Goal: Check status: Check status

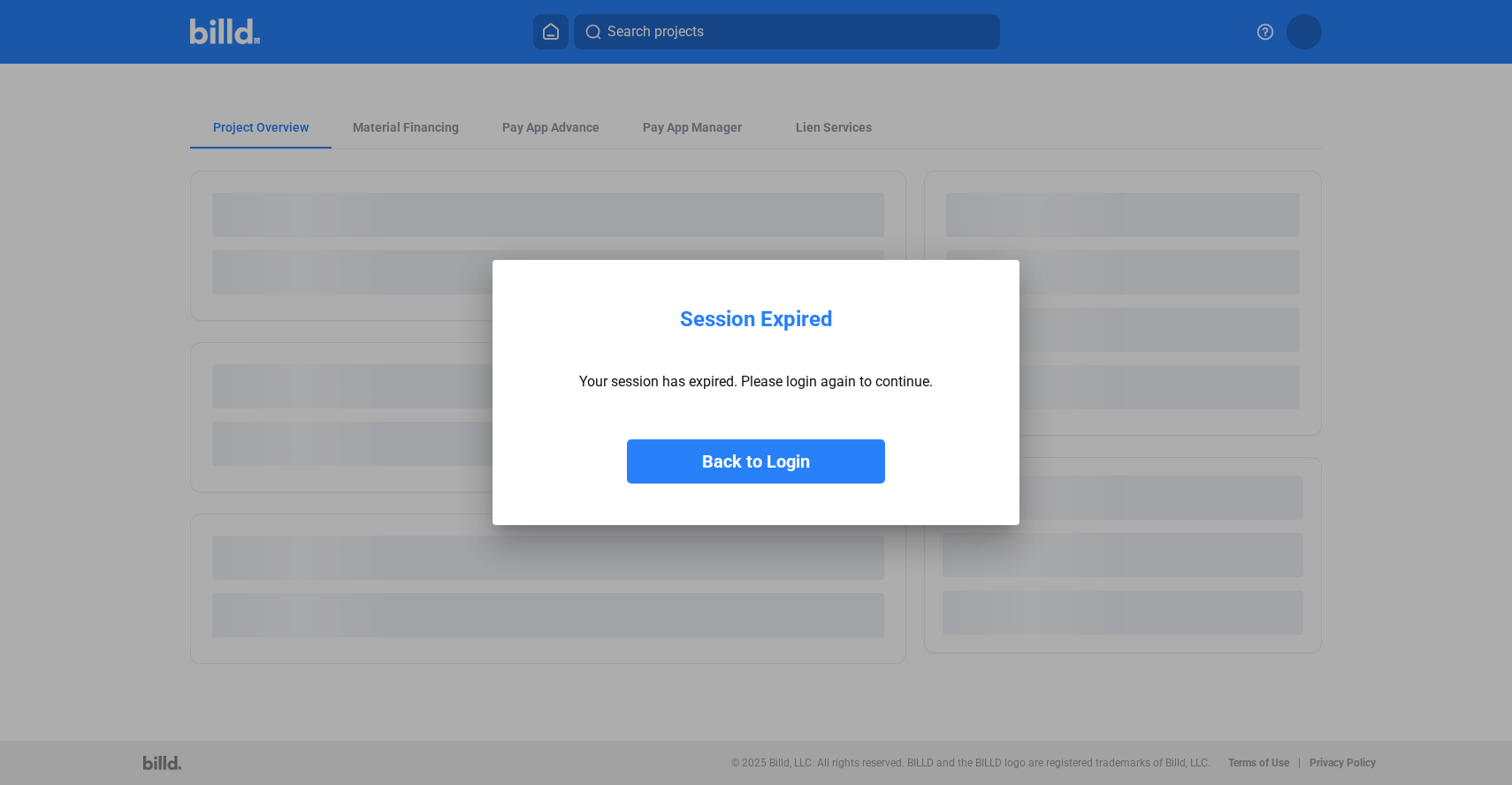
click at [812, 449] on button "Back to Login" at bounding box center [756, 461] width 258 height 44
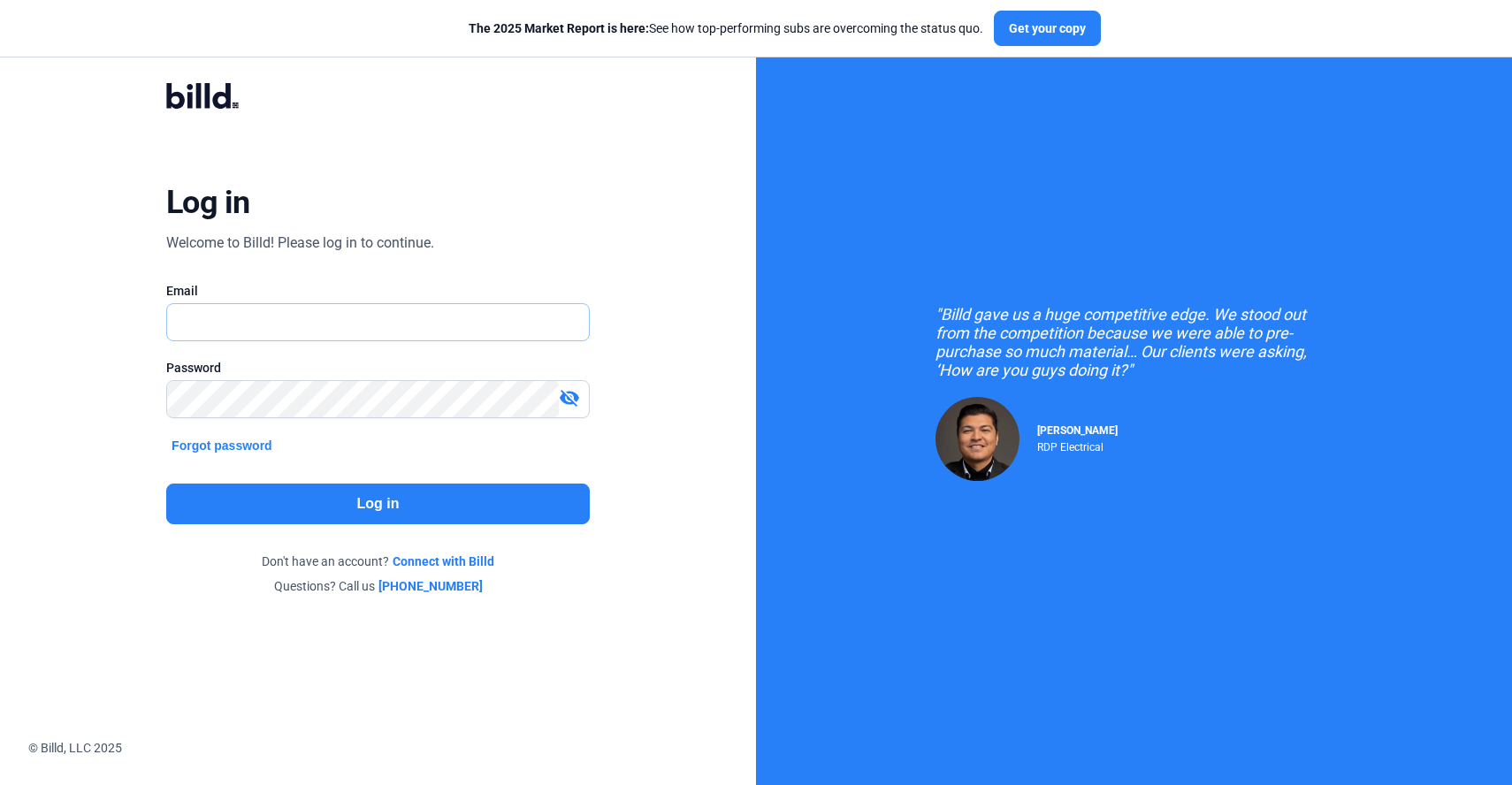
click at [429, 311] on input "text" at bounding box center [368, 322] width 402 height 36
type input "[PERSON_NAME][EMAIL_ADDRESS][DOMAIN_NAME]"
click at [391, 480] on div "Log in Welcome to Billd! Please log in to continue. Email [PERSON_NAME][EMAIL_A…" at bounding box center [378, 339] width 545 height 572
click at [393, 487] on button "Log in" at bounding box center [378, 503] width 424 height 41
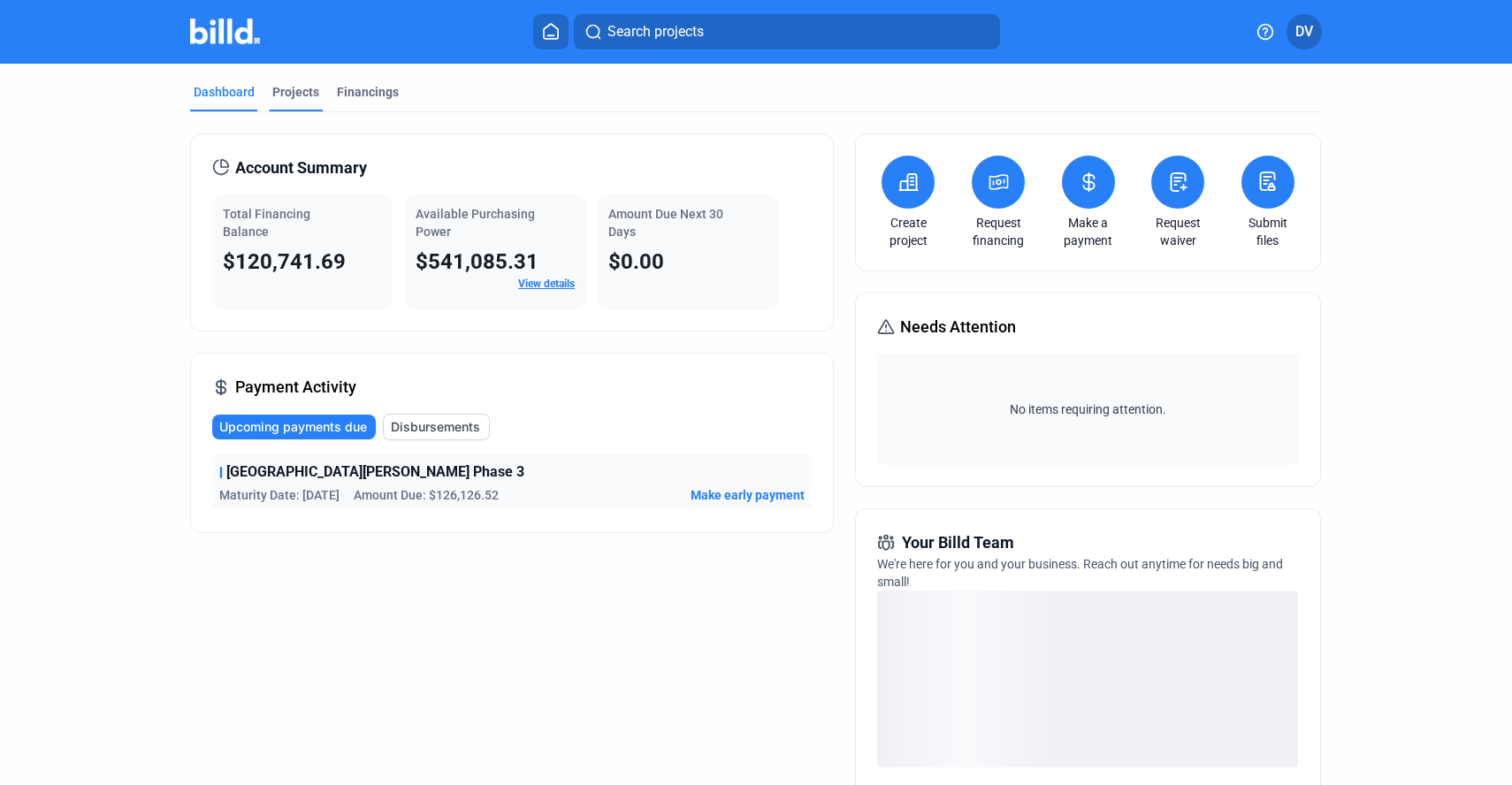
click at [307, 94] on div "Projects" at bounding box center [296, 92] width 47 height 18
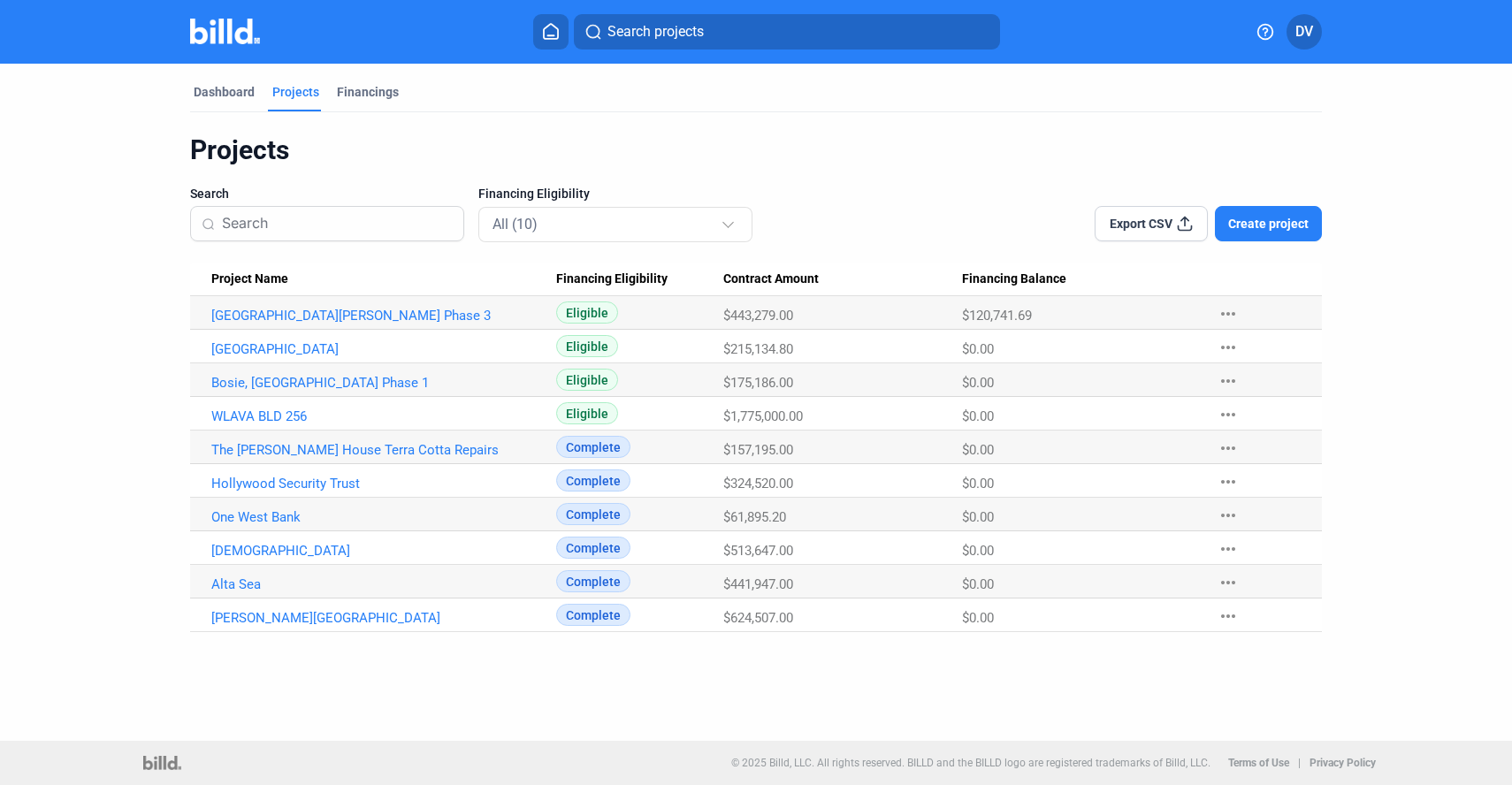
click at [249, 330] on Name "[GEOGRAPHIC_DATA]" at bounding box center [372, 313] width 366 height 33
click at [278, 323] on link "[GEOGRAPHIC_DATA]" at bounding box center [384, 316] width 345 height 16
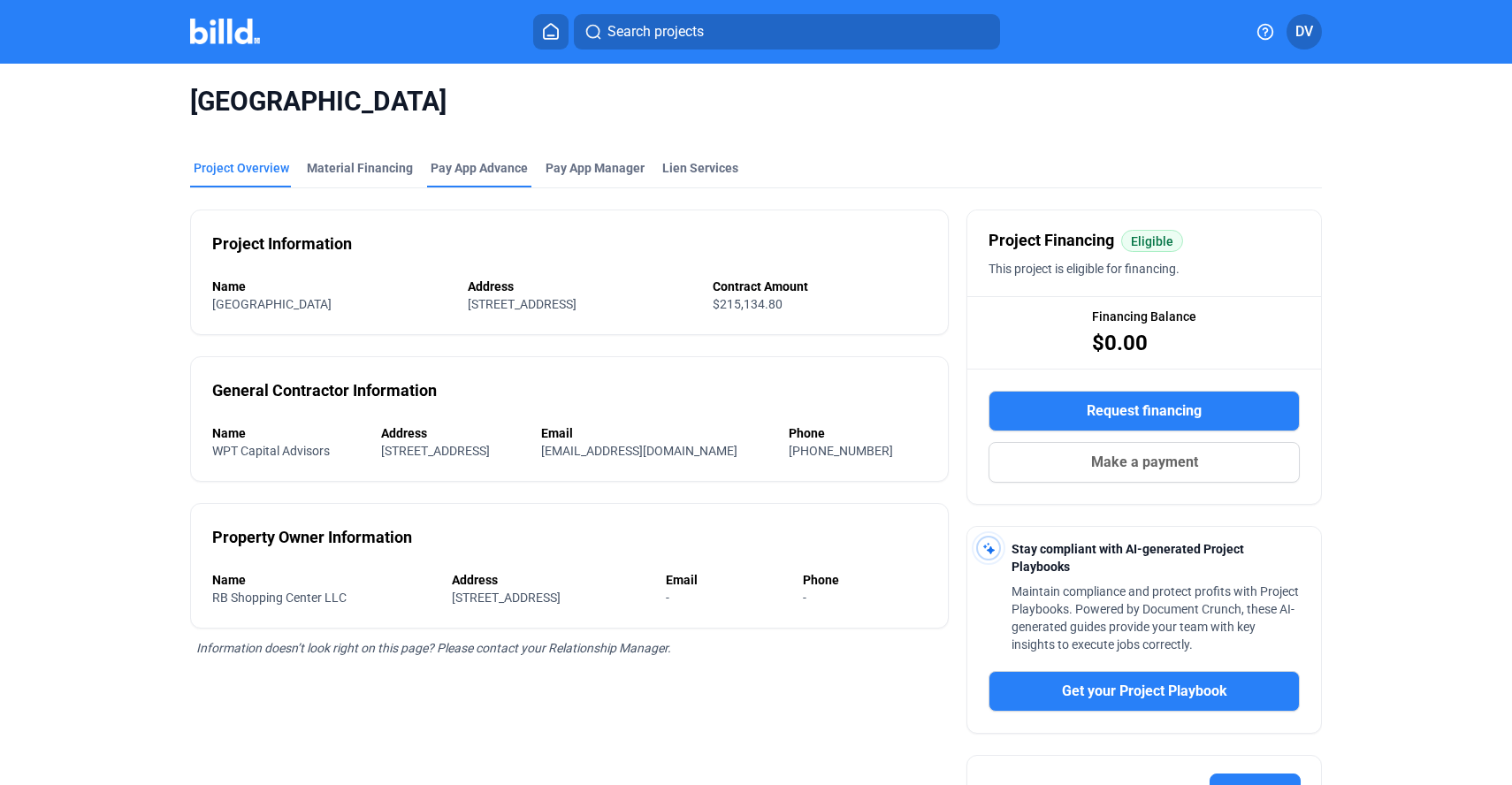
click at [431, 169] on div "Pay App Advance" at bounding box center [480, 168] width 98 height 18
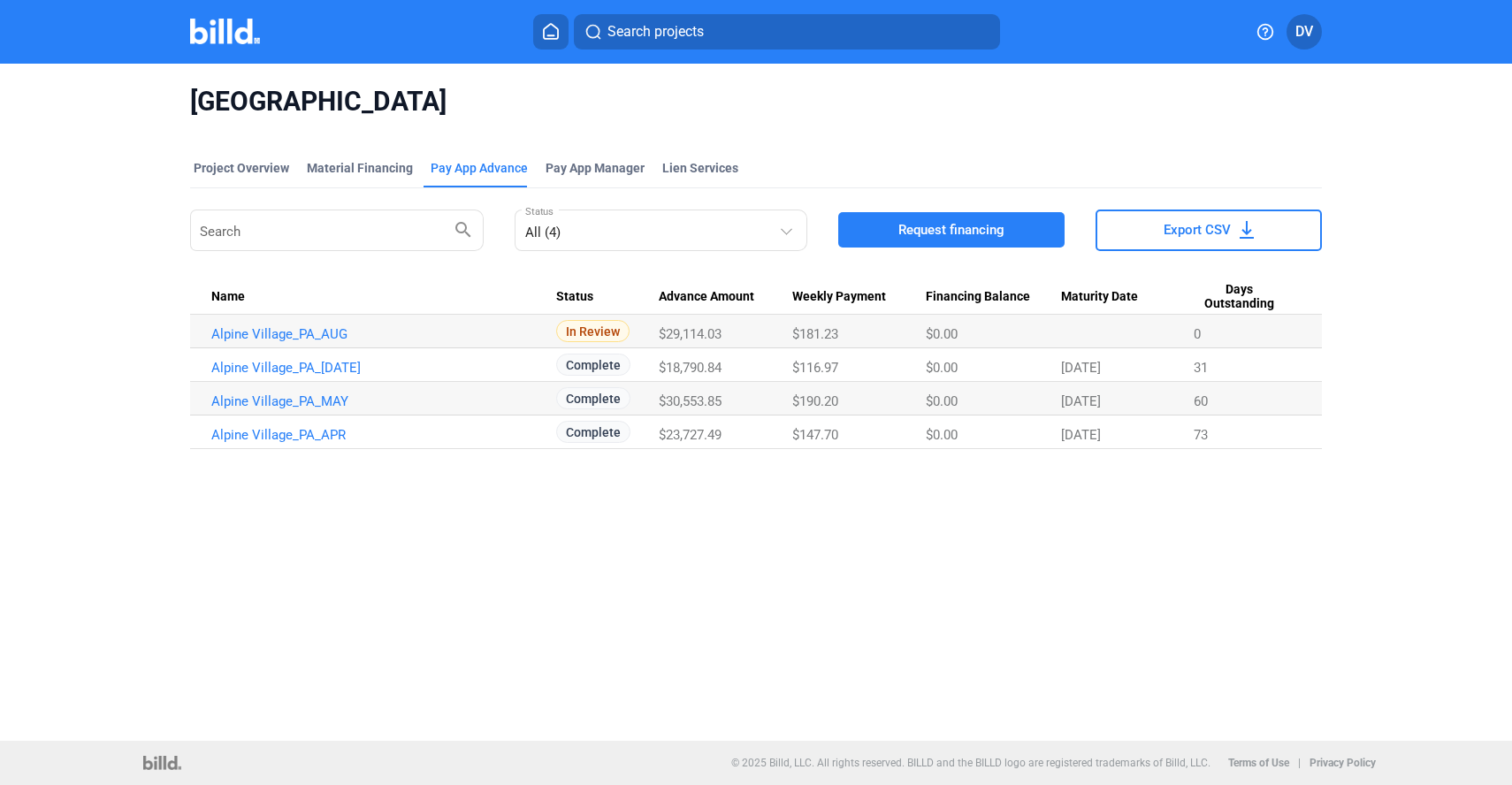
drag, startPoint x: 590, startPoint y: 328, endPoint x: 600, endPoint y: 332, distance: 10.8
click at [599, 332] on span "In Review" at bounding box center [593, 331] width 73 height 22
click at [613, 328] on span "In Review" at bounding box center [593, 331] width 73 height 22
click at [611, 329] on span "In Review" at bounding box center [593, 331] width 73 height 22
click at [609, 331] on span "In Review" at bounding box center [593, 331] width 73 height 22
